Goal: Task Accomplishment & Management: Manage account settings

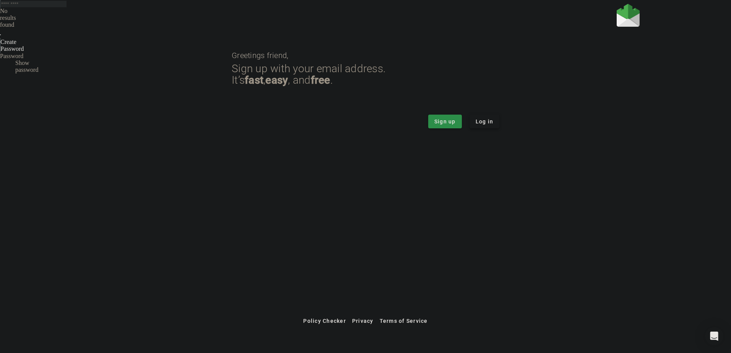
click at [493, 120] on span "Log in" at bounding box center [484, 122] width 18 height 8
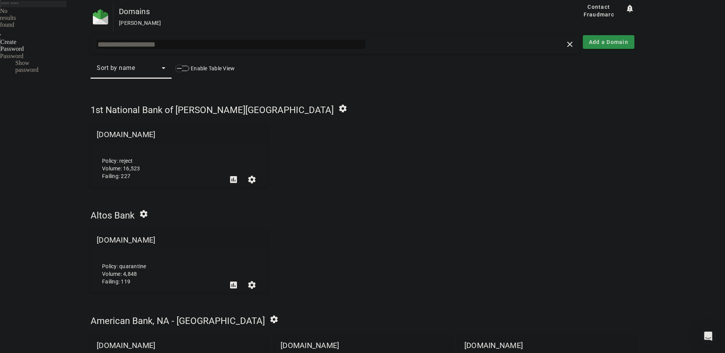
click at [155, 47] on input "text" at bounding box center [231, 44] width 269 height 9
paste input "**********"
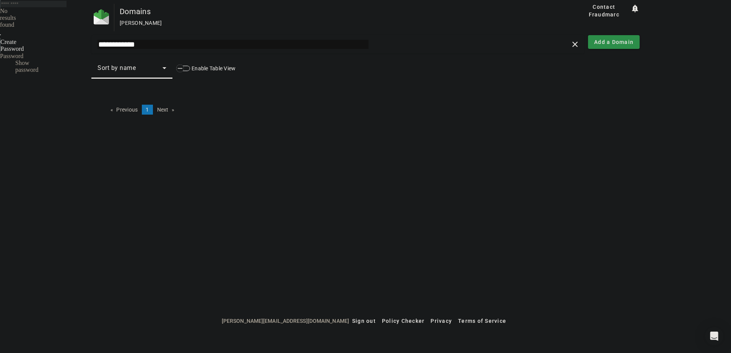
paste input "text"
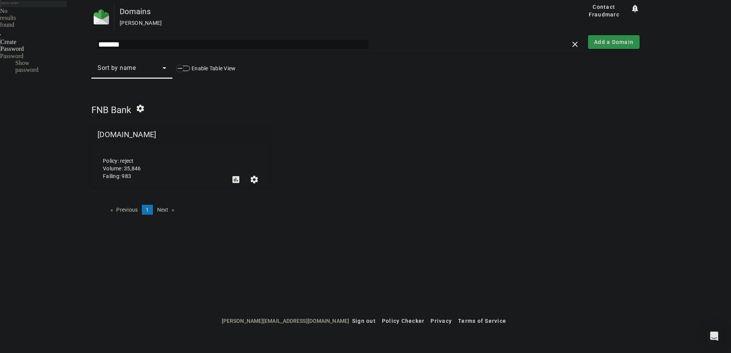
type input "*******"
click at [125, 162] on div "Policy: reject Volume: 35,846 Failing: 983" at bounding box center [162, 156] width 130 height 48
click at [118, 137] on mat-grid-tile-header "[DOMAIN_NAME]" at bounding box center [180, 134] width 178 height 18
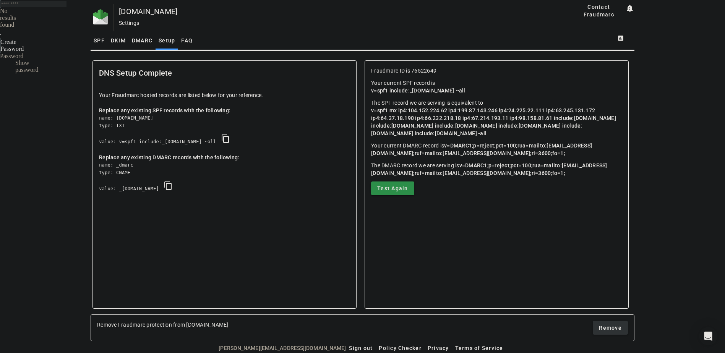
click at [94, 40] on span "SPF" at bounding box center [99, 40] width 11 height 5
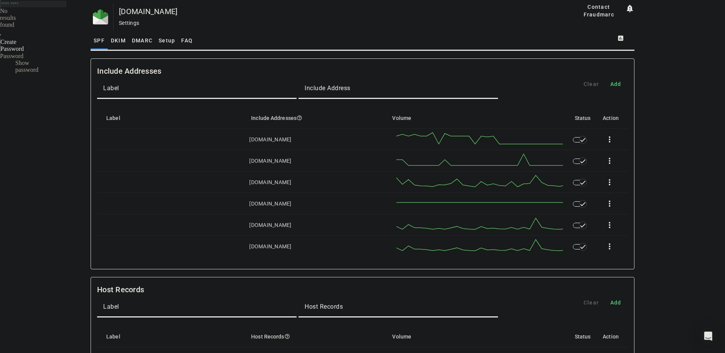
click at [169, 39] on span "Setup" at bounding box center [167, 40] width 16 height 5
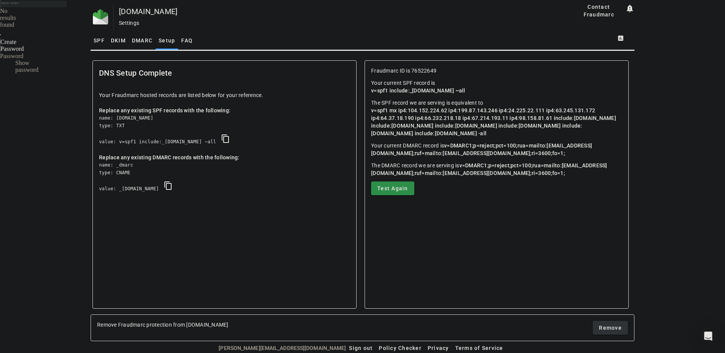
click at [511, 133] on p "The SPF record we are serving is equivalent to v=spf1 mx ip4:104.152.224.62 ip4…" at bounding box center [496, 118] width 251 height 38
drag, startPoint x: 550, startPoint y: 116, endPoint x: 515, endPoint y: 116, distance: 35.5
click at [515, 116] on span "v=spf1 mx ip4:104.152.224.62 ip4:199.87.143.246 ip4:24.225.22.111 ip4:63.245.13…" at bounding box center [494, 121] width 246 height 29
click at [95, 40] on span "SPF" at bounding box center [99, 40] width 11 height 5
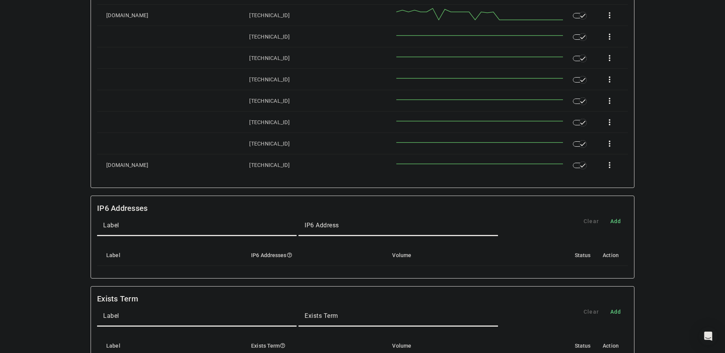
scroll to position [281, 0]
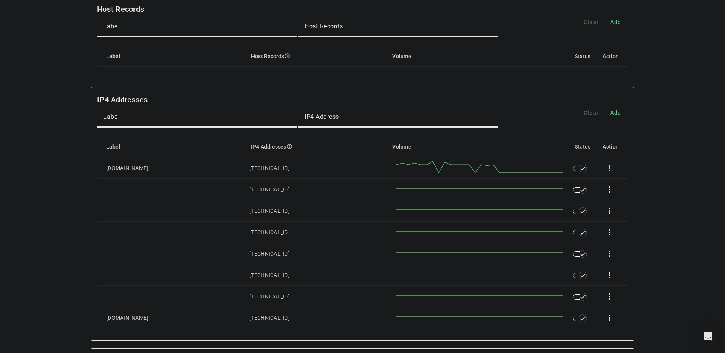
click at [611, 169] on span at bounding box center [609, 168] width 18 height 18
click at [618, 190] on button "edit Edit" at bounding box center [628, 189] width 50 height 18
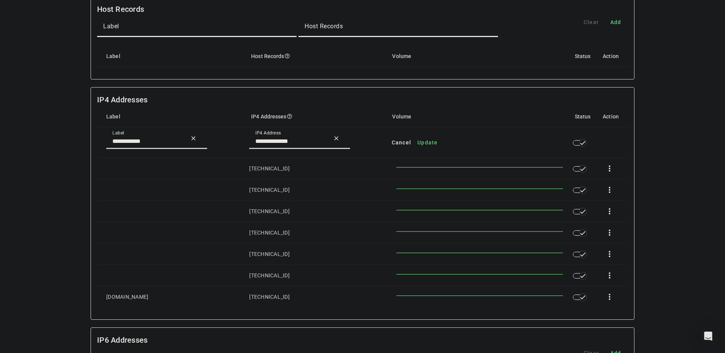
click at [609, 143] on span at bounding box center [609, 142] width 18 height 18
click at [334, 138] on div at bounding box center [362, 176] width 725 height 353
click at [335, 138] on span "Clear" at bounding box center [338, 138] width 18 height 18
click at [189, 137] on span "Clear" at bounding box center [195, 138] width 18 height 18
click at [611, 143] on span at bounding box center [609, 142] width 18 height 18
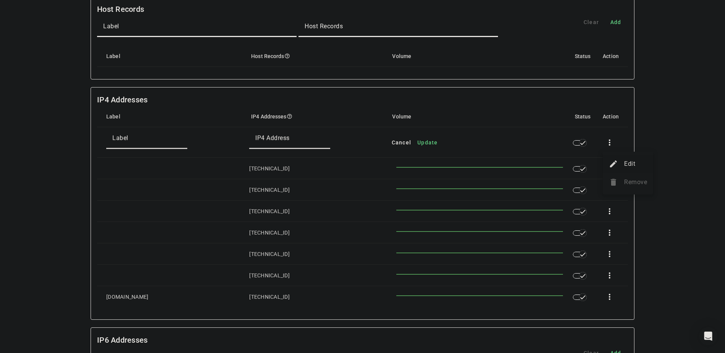
click at [619, 161] on button "edit Edit" at bounding box center [628, 164] width 50 height 18
type input "**********"
click at [613, 144] on span at bounding box center [609, 142] width 18 height 18
click at [578, 142] on div at bounding box center [362, 176] width 725 height 353
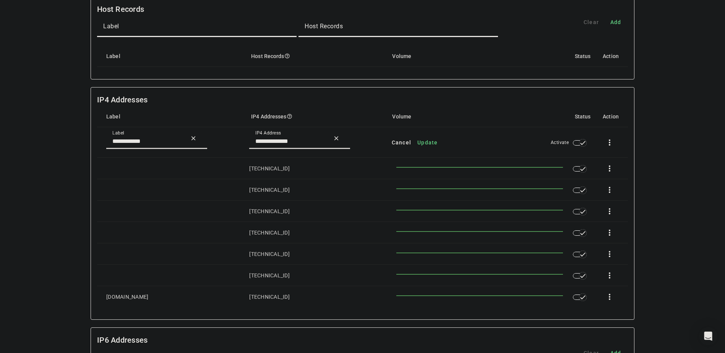
click at [578, 142] on div "button" at bounding box center [582, 142] width 15 height 15
click at [580, 298] on div "button" at bounding box center [582, 297] width 15 height 15
click at [614, 141] on span at bounding box center [609, 142] width 18 height 18
click at [403, 142] on div at bounding box center [362, 176] width 725 height 353
click at [395, 142] on span "Cancel" at bounding box center [402, 143] width 20 height 8
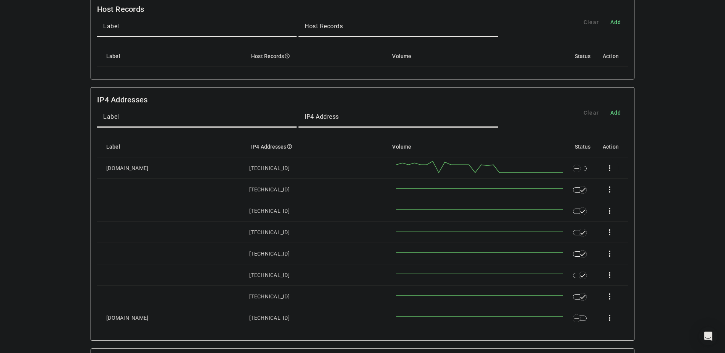
click at [614, 170] on span at bounding box center [609, 168] width 18 height 18
click at [619, 206] on button "delete Remove" at bounding box center [628, 208] width 50 height 18
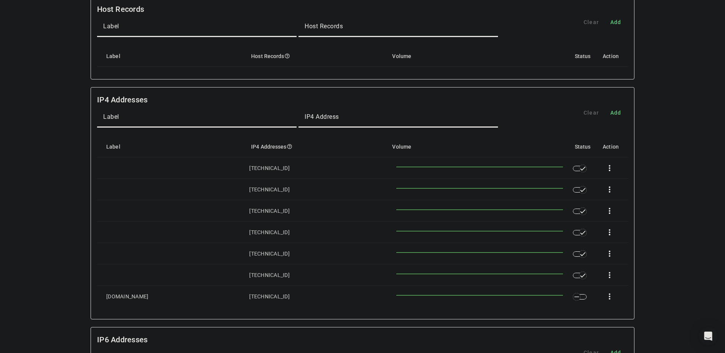
click at [608, 300] on span at bounding box center [609, 296] width 18 height 18
click at [633, 336] on span "Remove" at bounding box center [635, 338] width 23 height 9
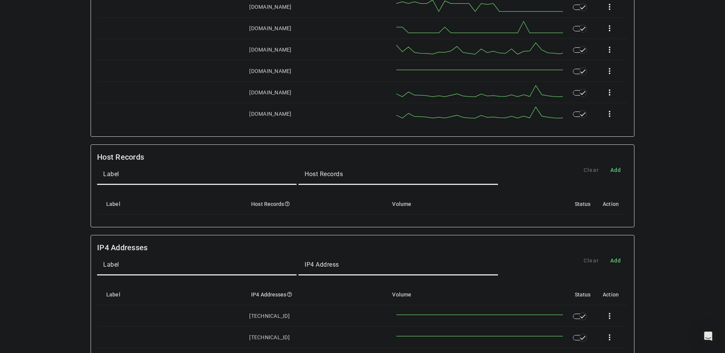
scroll to position [0, 0]
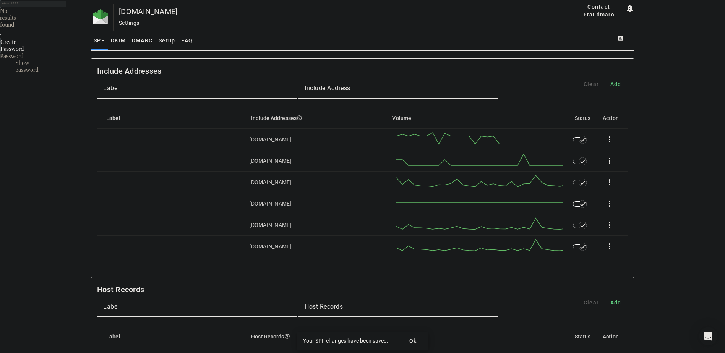
click at [162, 38] on span "Setup" at bounding box center [167, 40] width 16 height 5
